Goal: Information Seeking & Learning: Learn about a topic

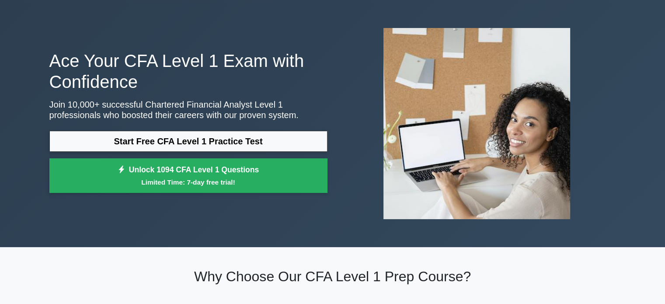
click at [182, 140] on link "Start Free CFA Level 1 Practice Test" at bounding box center [188, 141] width 278 height 21
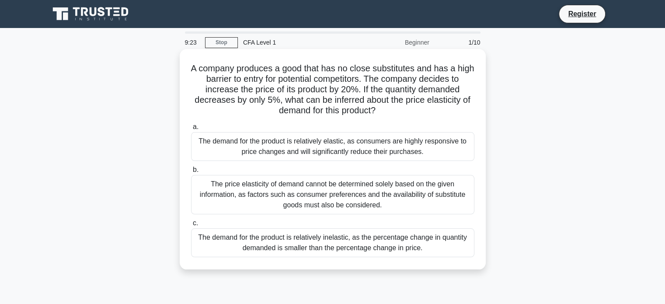
click at [297, 136] on div "The demand for the product is relatively elastic, as consumers are highly respo…" at bounding box center [332, 146] width 283 height 29
click at [191, 130] on input "a. The demand for the product is relatively elastic, as consumers are highly re…" at bounding box center [191, 127] width 0 height 6
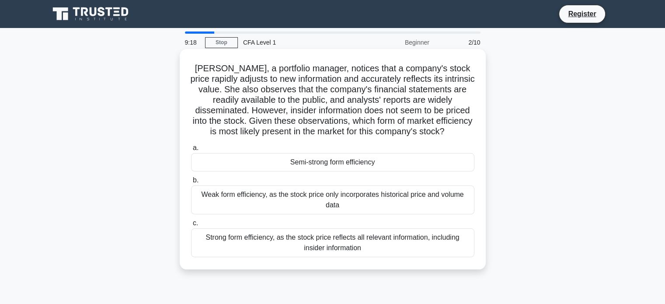
click at [325, 161] on div "Semi-strong form efficiency" at bounding box center [332, 162] width 283 height 18
click at [191, 151] on input "a. Semi-strong form efficiency" at bounding box center [191, 148] width 0 height 6
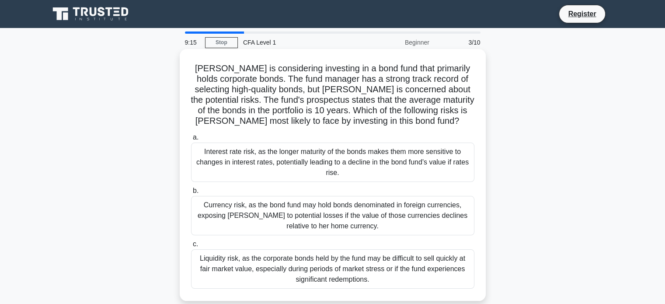
click at [334, 154] on div "Interest rate risk, as the longer maturity of the bonds makes them more sensiti…" at bounding box center [332, 162] width 283 height 39
click at [191, 140] on input "a. Interest rate risk, as the longer maturity of the bonds makes them more sens…" at bounding box center [191, 138] width 0 height 6
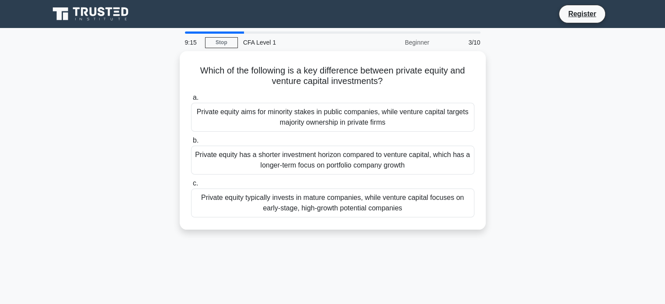
click at [334, 154] on div "Private equity has a shorter investment horizon compared to venture capital, wh…" at bounding box center [332, 160] width 283 height 29
click at [191, 143] on input "b. Private equity has a shorter investment horizon compared to venture capital,…" at bounding box center [191, 141] width 0 height 6
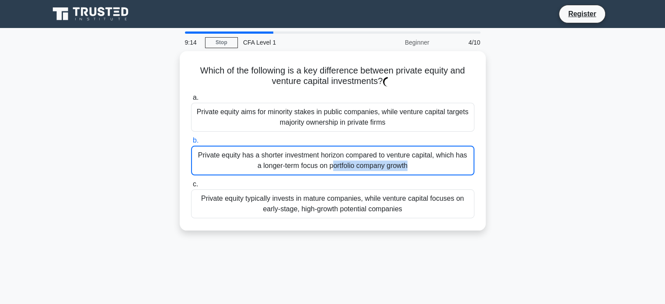
click at [334, 154] on div "Private equity has a shorter investment horizon compared to venture capital, wh…" at bounding box center [332, 161] width 283 height 30
click at [191, 143] on input "b. Private equity has a shorter investment horizon compared to venture capital,…" at bounding box center [191, 141] width 0 height 6
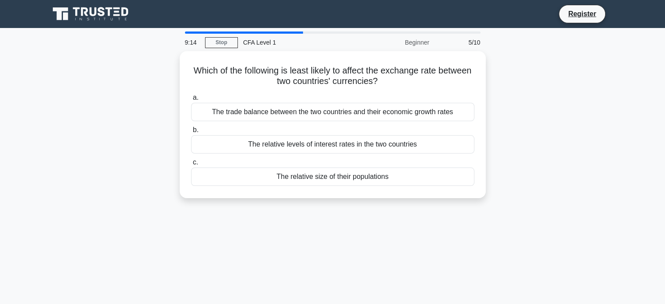
click at [334, 154] on div "a. The trade balance between the two countries and their economic growth rates …" at bounding box center [333, 139] width 294 height 97
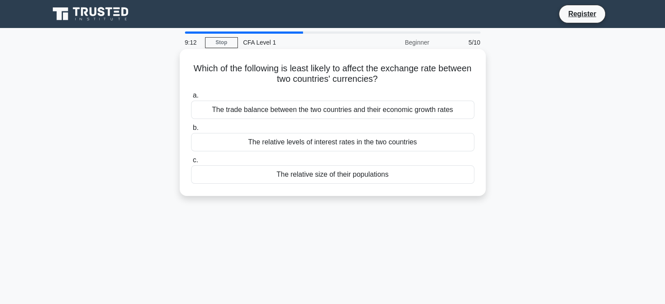
click at [338, 145] on div "The relative levels of interest rates in the two countries" at bounding box center [332, 142] width 283 height 18
click at [191, 131] on input "b. The relative levels of interest rates in the two countries" at bounding box center [191, 128] width 0 height 6
